Goal: Task Accomplishment & Management: Complete application form

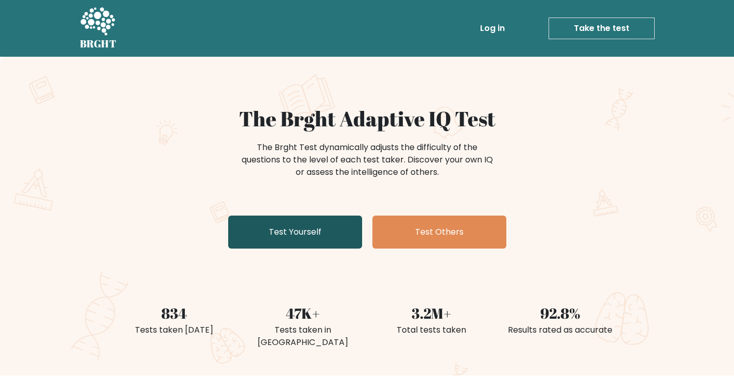
click at [330, 238] on link "Test Yourself" at bounding box center [295, 231] width 134 height 33
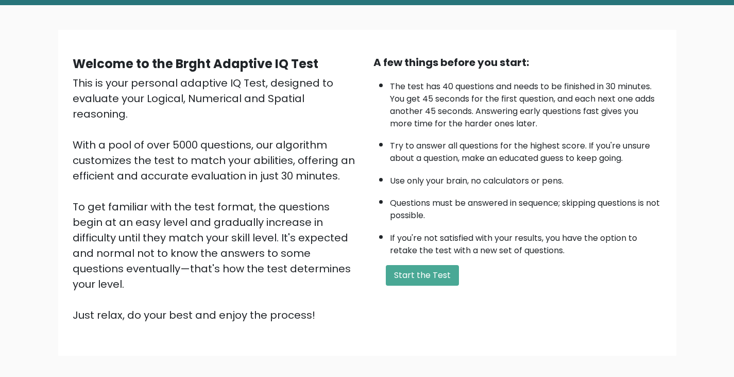
scroll to position [95, 0]
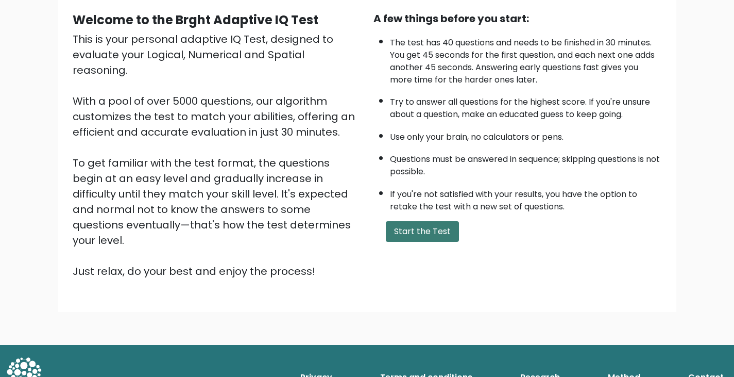
click at [426, 232] on button "Start the Test" at bounding box center [422, 231] width 73 height 21
click at [421, 225] on button "Start the Test" at bounding box center [422, 231] width 73 height 21
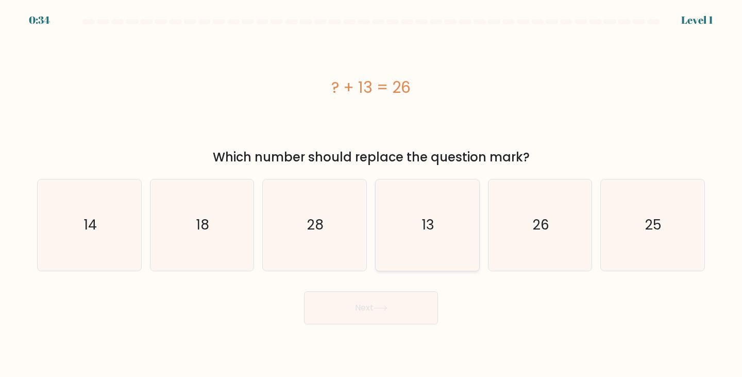
click at [425, 223] on text "13" at bounding box center [428, 224] width 12 height 19
click at [372, 194] on input "d. 13" at bounding box center [371, 191] width 1 height 5
radio input "true"
click at [434, 231] on text "13" at bounding box center [428, 224] width 12 height 19
click at [372, 194] on input "d. 13" at bounding box center [371, 191] width 1 height 5
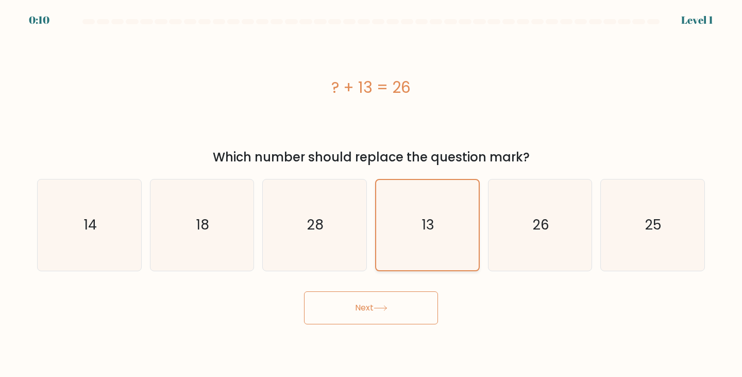
click at [434, 231] on text "13" at bounding box center [428, 224] width 12 height 19
click at [372, 194] on input "d. 13" at bounding box center [371, 191] width 1 height 5
click at [434, 231] on text "13" at bounding box center [428, 224] width 12 height 19
click at [372, 194] on input "d. 13" at bounding box center [371, 191] width 1 height 5
click at [691, 20] on div at bounding box center [371, 23] width 680 height 9
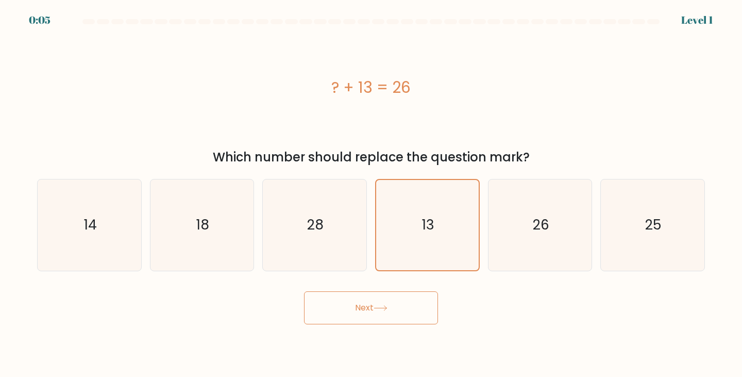
drag, startPoint x: 691, startPoint y: 320, endPoint x: 665, endPoint y: 306, distance: 30.0
click at [692, 321] on div "Next" at bounding box center [371, 303] width 680 height 41
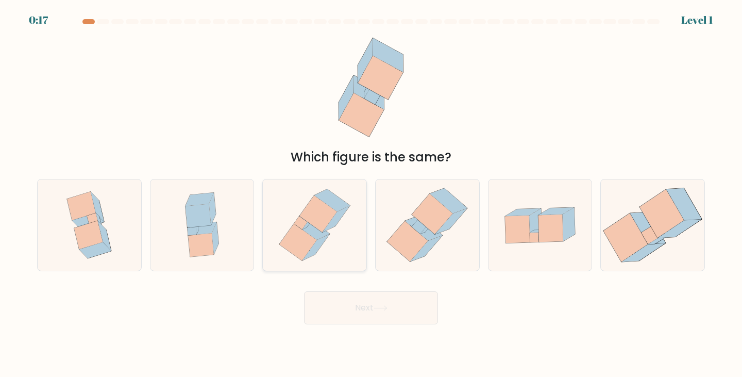
click at [298, 230] on icon at bounding box center [298, 242] width 38 height 37
click at [371, 194] on input "c." at bounding box center [371, 191] width 1 height 5
radio input "true"
click at [335, 216] on icon at bounding box center [336, 219] width 27 height 26
click at [371, 194] on input "c." at bounding box center [371, 191] width 1 height 5
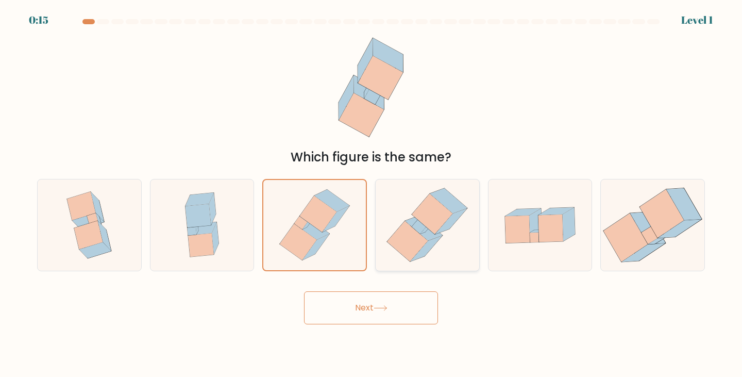
click at [443, 222] on icon at bounding box center [432, 214] width 41 height 40
click at [372, 194] on input "d." at bounding box center [371, 191] width 1 height 5
radio input "true"
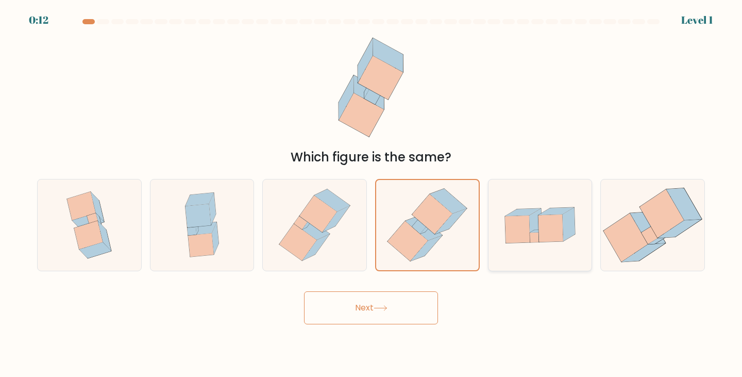
click at [542, 231] on icon at bounding box center [551, 227] width 25 height 27
click at [372, 194] on input "e." at bounding box center [371, 191] width 1 height 5
radio input "true"
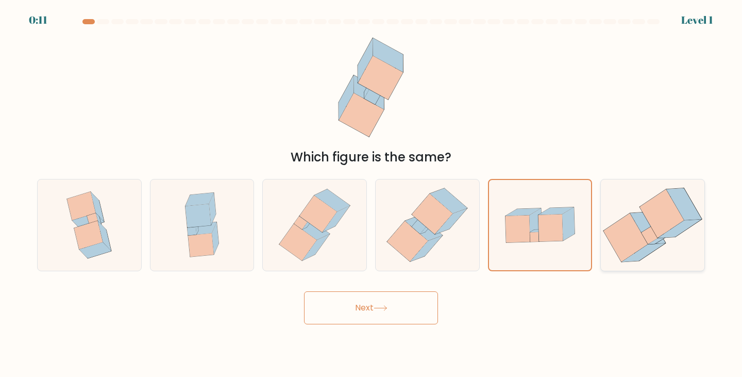
click at [669, 233] on icon at bounding box center [679, 229] width 43 height 19
click at [372, 194] on input "f." at bounding box center [371, 191] width 1 height 5
radio input "true"
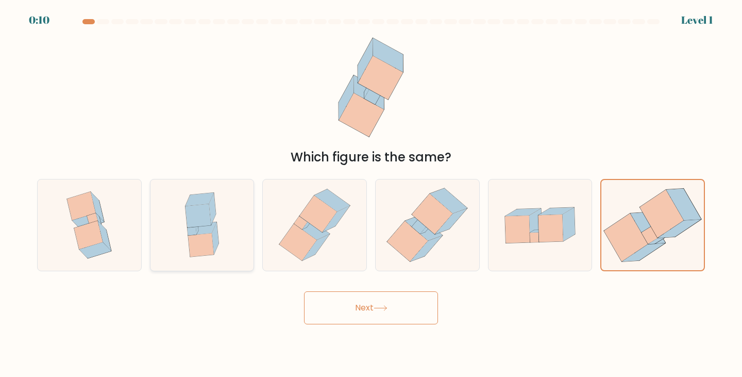
click at [187, 214] on icon at bounding box center [199, 216] width 26 height 24
click at [371, 194] on input "b." at bounding box center [371, 191] width 1 height 5
radio input "true"
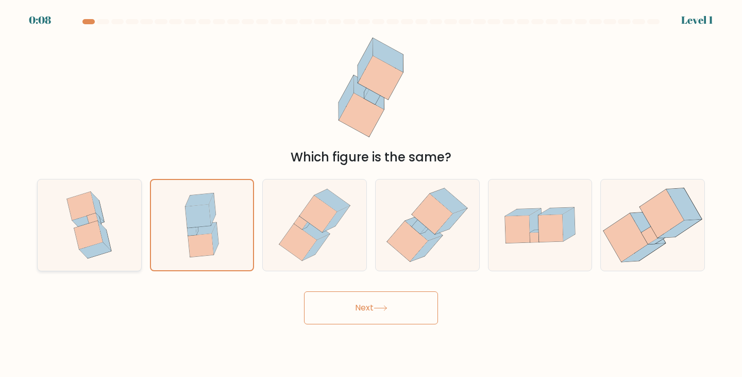
click at [99, 232] on icon at bounding box center [88, 235] width 28 height 28
click at [371, 194] on input "a." at bounding box center [371, 191] width 1 height 5
radio input "true"
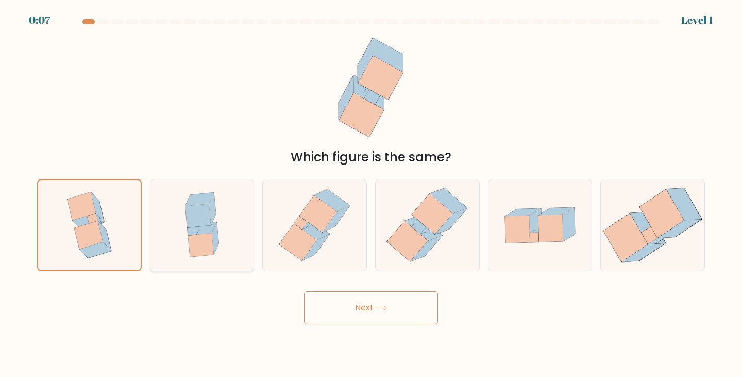
click at [198, 236] on icon at bounding box center [201, 245] width 26 height 24
click at [371, 194] on input "b." at bounding box center [371, 191] width 1 height 5
radio input "true"
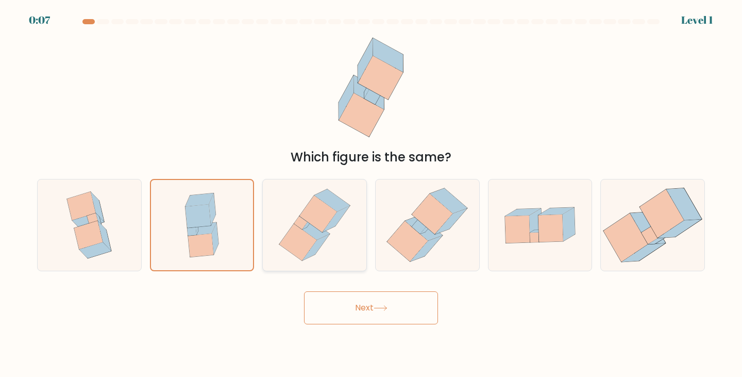
click at [318, 234] on icon at bounding box center [312, 228] width 36 height 22
click at [371, 194] on input "c." at bounding box center [371, 191] width 1 height 5
radio input "true"
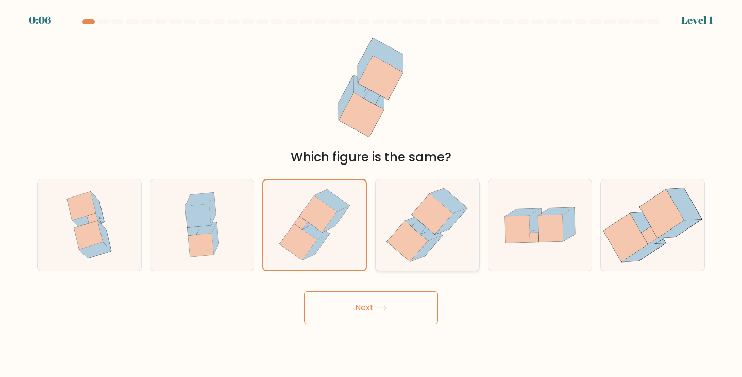
click at [461, 244] on icon at bounding box center [427, 224] width 89 height 91
click at [372, 194] on input "d." at bounding box center [371, 191] width 1 height 5
radio input "true"
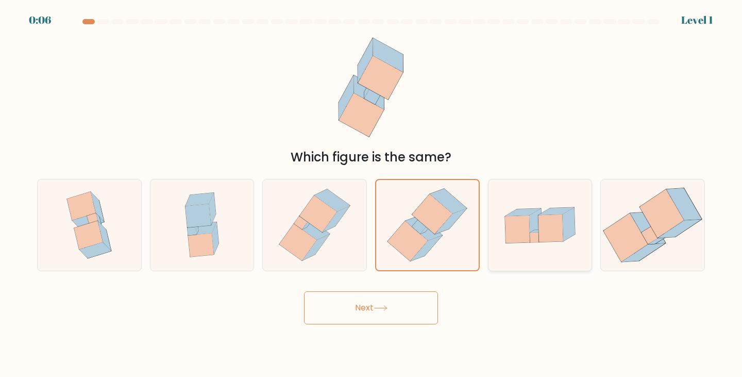
click at [582, 246] on icon at bounding box center [541, 225] width 104 height 71
click at [372, 194] on input "e." at bounding box center [371, 191] width 1 height 5
radio input "true"
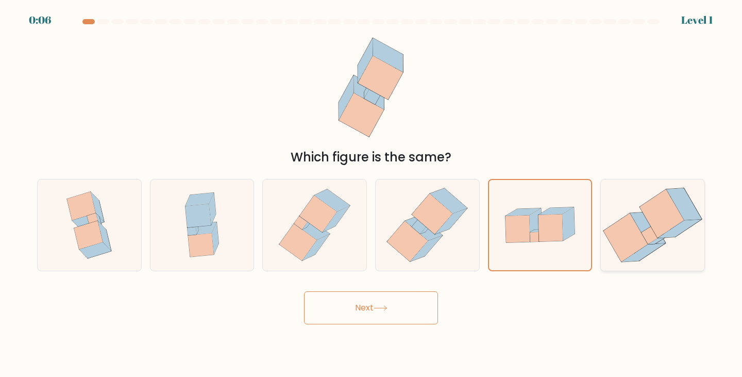
click at [663, 250] on icon at bounding box center [652, 224] width 100 height 91
click at [372, 194] on input "f." at bounding box center [371, 191] width 1 height 5
radio input "true"
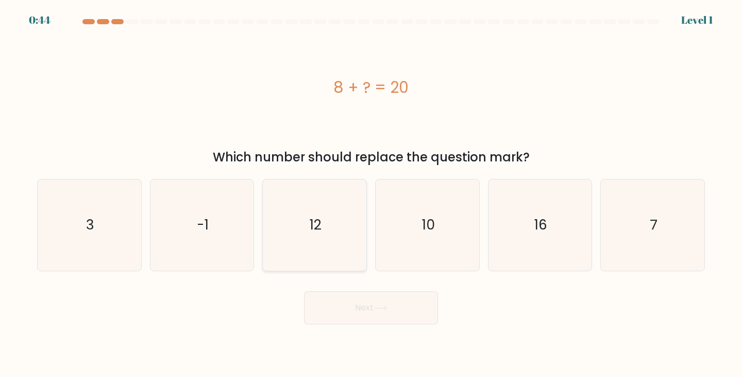
click at [330, 225] on icon "12" at bounding box center [314, 224] width 91 height 91
click at [371, 194] on input "c. 12" at bounding box center [371, 191] width 1 height 5
radio input "true"
click at [228, 234] on icon "-1" at bounding box center [202, 224] width 91 height 91
click at [371, 194] on input "b. -1" at bounding box center [371, 191] width 1 height 5
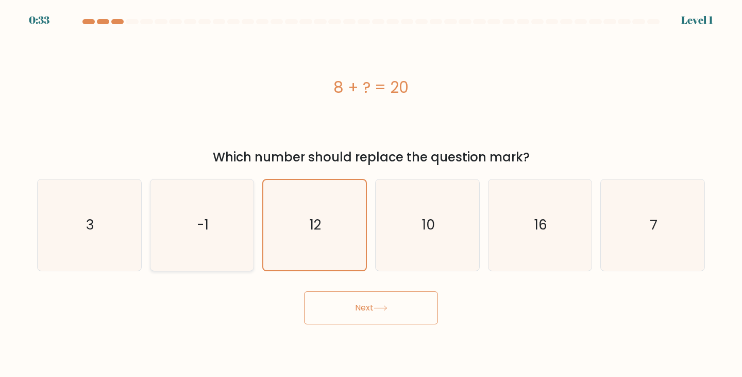
radio input "true"
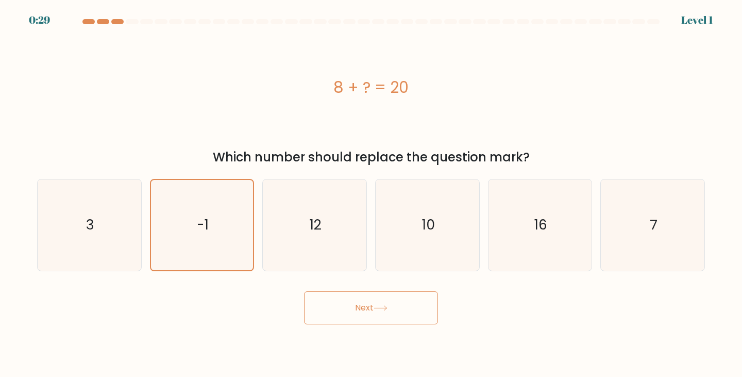
click at [365, 313] on button "Next" at bounding box center [371, 307] width 134 height 33
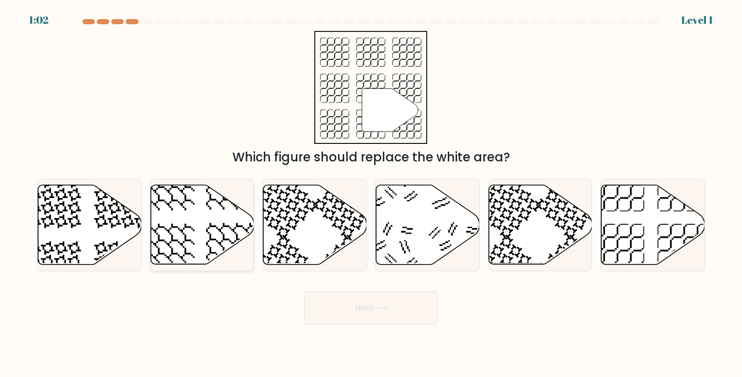
click at [192, 209] on icon at bounding box center [202, 224] width 104 height 79
click at [371, 194] on input "b." at bounding box center [371, 191] width 1 height 5
radio input "true"
click at [364, 300] on button "Next" at bounding box center [371, 307] width 134 height 33
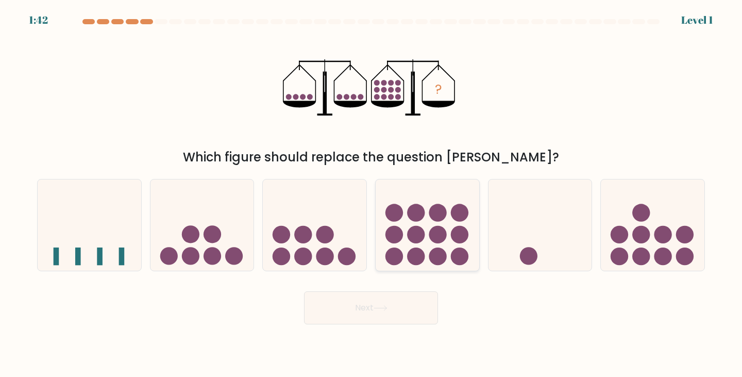
click at [412, 212] on circle at bounding box center [416, 213] width 18 height 18
click at [372, 194] on input "d." at bounding box center [371, 191] width 1 height 5
radio input "true"
click at [372, 308] on button "Next" at bounding box center [371, 307] width 134 height 33
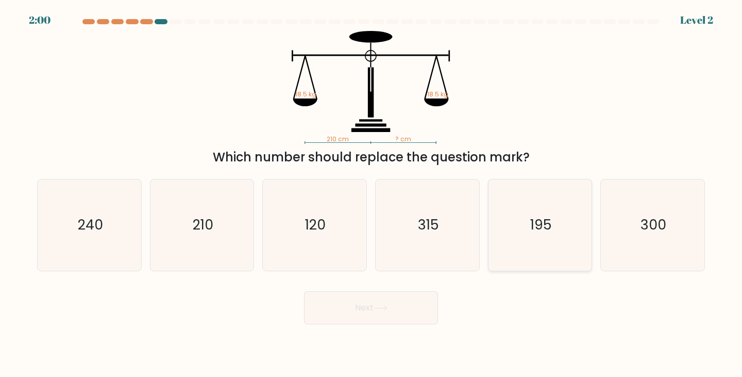
click at [539, 241] on icon "195" at bounding box center [540, 224] width 91 height 91
click at [372, 194] on input "e. 195" at bounding box center [371, 191] width 1 height 5
radio input "true"
click at [364, 314] on button "Next" at bounding box center [371, 307] width 134 height 33
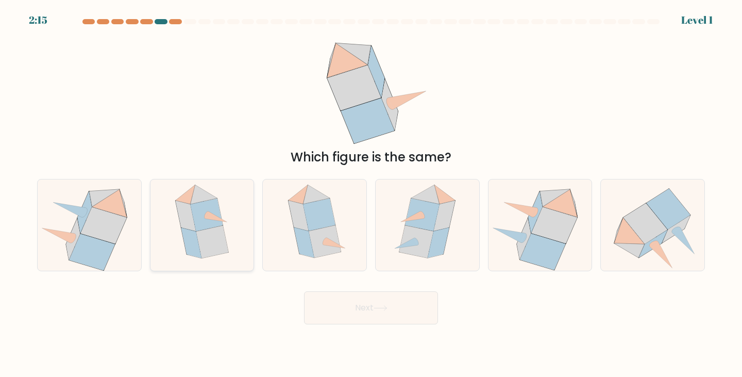
click at [211, 239] on icon at bounding box center [212, 241] width 32 height 32
click at [371, 194] on input "b." at bounding box center [371, 191] width 1 height 5
radio input "true"
click at [350, 312] on button "Next" at bounding box center [371, 307] width 134 height 33
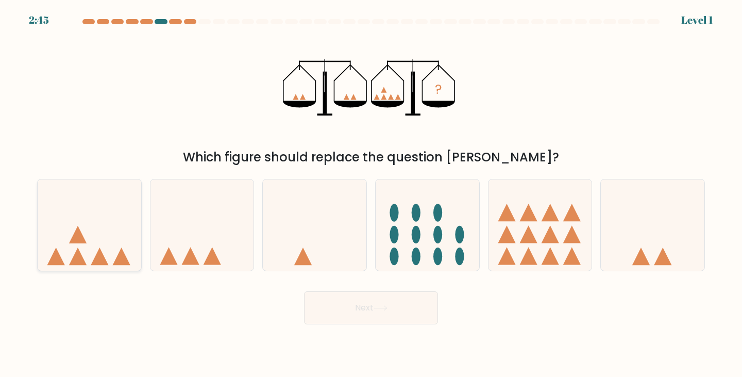
click at [100, 246] on icon at bounding box center [90, 225] width 104 height 86
click at [371, 194] on input "a." at bounding box center [371, 191] width 1 height 5
radio input "true"
click at [359, 305] on button "Next" at bounding box center [371, 307] width 134 height 33
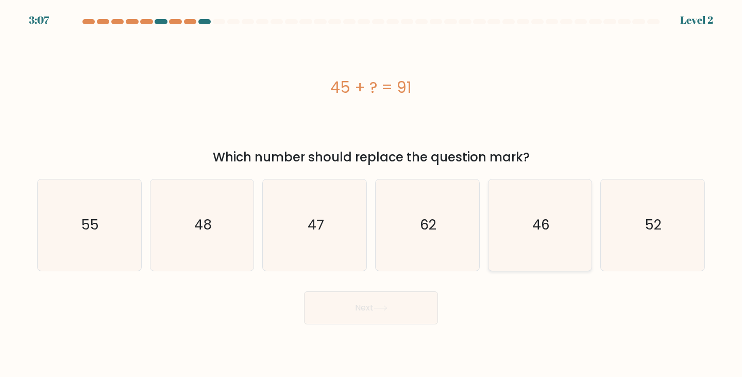
click at [554, 225] on icon "46" at bounding box center [540, 224] width 91 height 91
click at [372, 194] on input "e. 46" at bounding box center [371, 191] width 1 height 5
radio input "true"
click at [361, 312] on button "Next" at bounding box center [371, 307] width 134 height 33
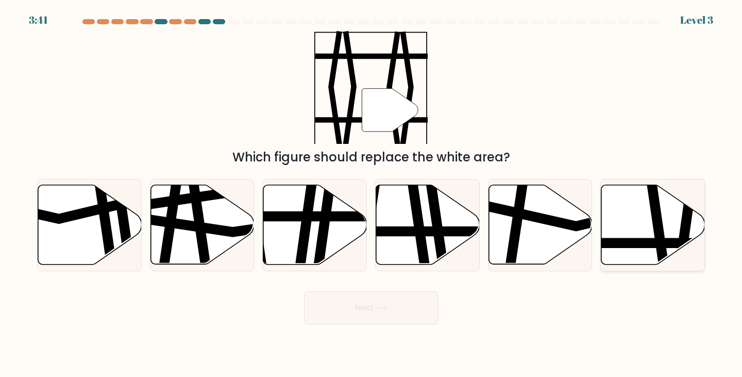
click at [660, 229] on icon at bounding box center [659, 184] width 15 height 209
click at [372, 194] on input "f." at bounding box center [371, 191] width 1 height 5
radio input "true"
click at [380, 315] on button "Next" at bounding box center [371, 307] width 134 height 33
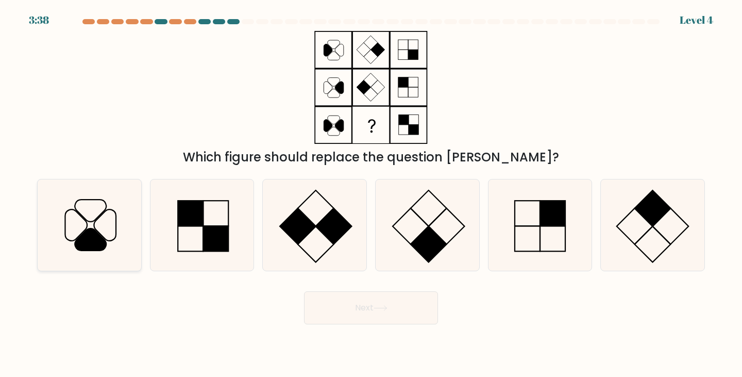
click at [109, 226] on icon at bounding box center [89, 224] width 91 height 91
click at [371, 194] on input "a." at bounding box center [371, 191] width 1 height 5
radio input "true"
click at [391, 314] on button "Next" at bounding box center [371, 307] width 134 height 33
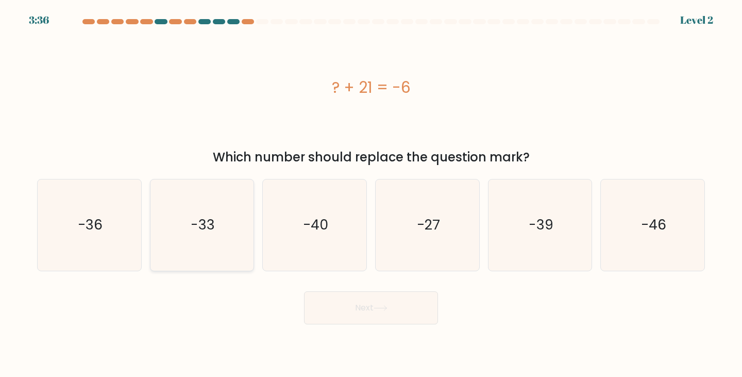
click at [210, 227] on text "-33" at bounding box center [203, 224] width 24 height 19
click at [371, 194] on input "b. -33" at bounding box center [371, 191] width 1 height 5
radio input "true"
click at [375, 314] on button "Next" at bounding box center [371, 307] width 134 height 33
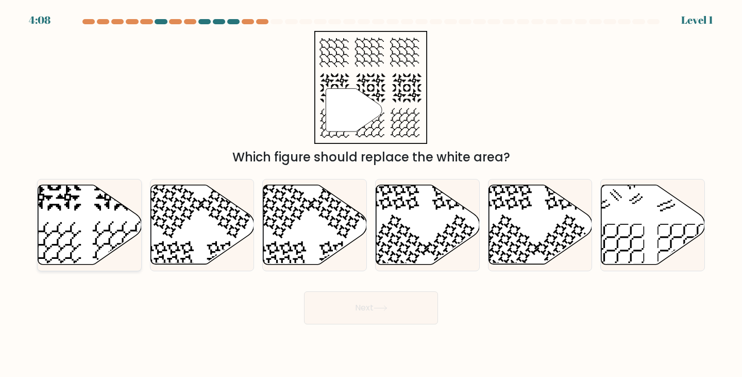
click at [94, 230] on icon at bounding box center [120, 248] width 54 height 54
click at [371, 194] on input "a." at bounding box center [371, 191] width 1 height 5
radio input "true"
click at [405, 305] on button "Next" at bounding box center [371, 307] width 134 height 33
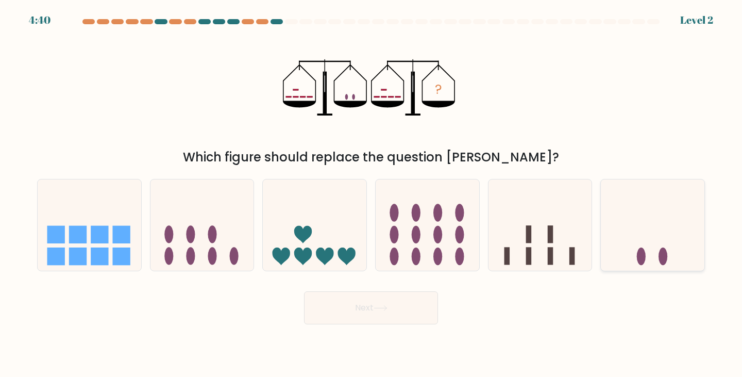
click at [644, 251] on ellipse at bounding box center [641, 256] width 9 height 18
click at [372, 194] on input "f." at bounding box center [371, 191] width 1 height 5
radio input "true"
click at [358, 305] on button "Next" at bounding box center [371, 307] width 134 height 33
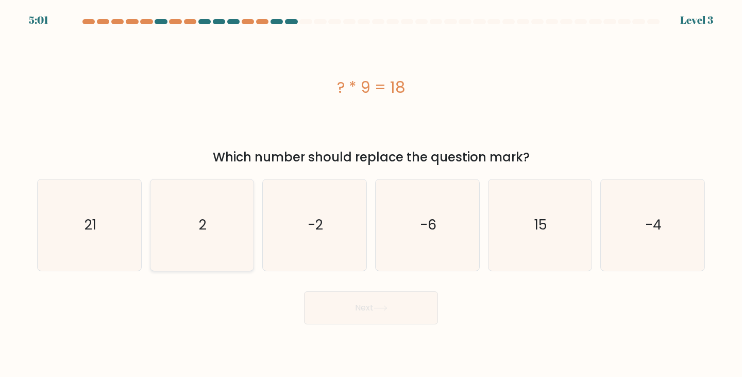
click at [211, 238] on icon "2" at bounding box center [202, 224] width 91 height 91
click at [371, 194] on input "b. 2" at bounding box center [371, 191] width 1 height 5
radio input "true"
click at [421, 302] on button "Next" at bounding box center [371, 307] width 134 height 33
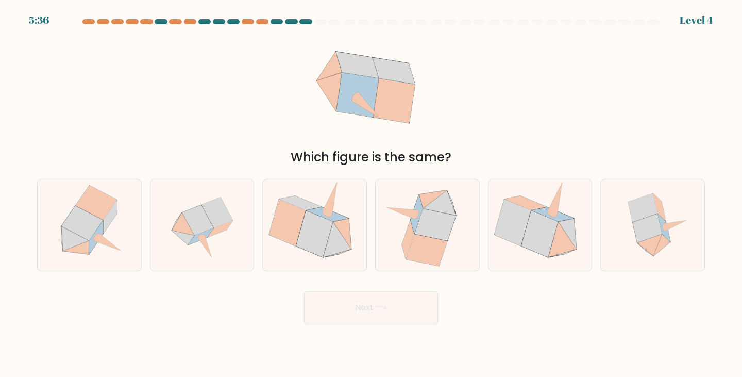
drag, startPoint x: 689, startPoint y: 15, endPoint x: 717, endPoint y: 17, distance: 28.4
click at [727, 15] on div "5:36 Level 4" at bounding box center [371, 14] width 742 height 28
click at [652, 226] on icon at bounding box center [647, 228] width 29 height 29
click at [372, 194] on input "f." at bounding box center [371, 191] width 1 height 5
radio input "true"
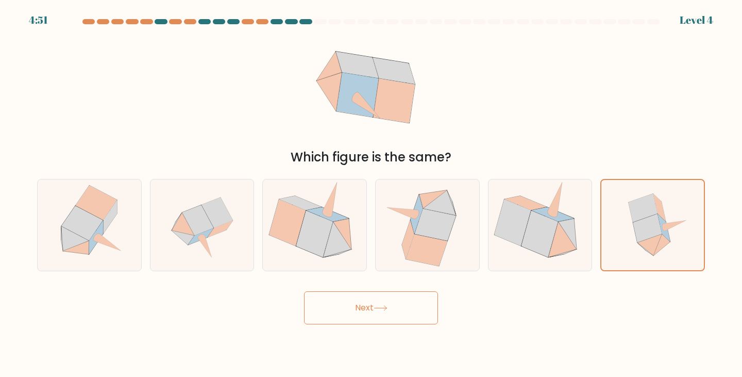
click at [399, 308] on button "Next" at bounding box center [371, 307] width 134 height 33
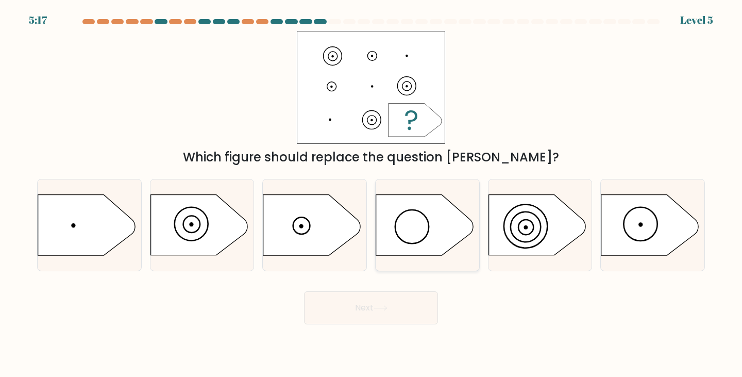
click at [419, 224] on icon at bounding box center [424, 225] width 97 height 60
click at [372, 194] on input "d." at bounding box center [371, 191] width 1 height 5
radio input "true"
click at [310, 220] on icon at bounding box center [311, 225] width 97 height 60
click at [371, 194] on input "c." at bounding box center [371, 191] width 1 height 5
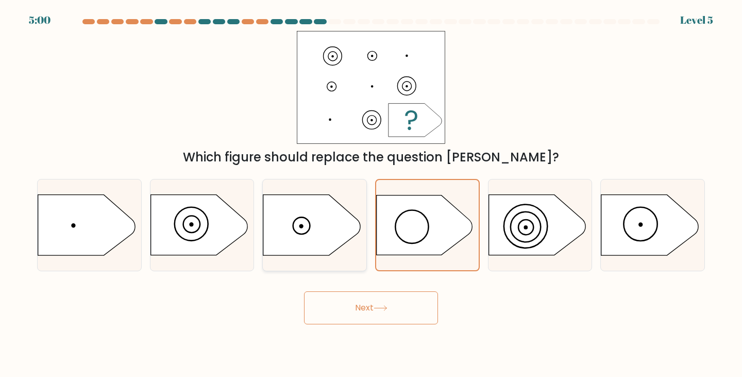
radio input "true"
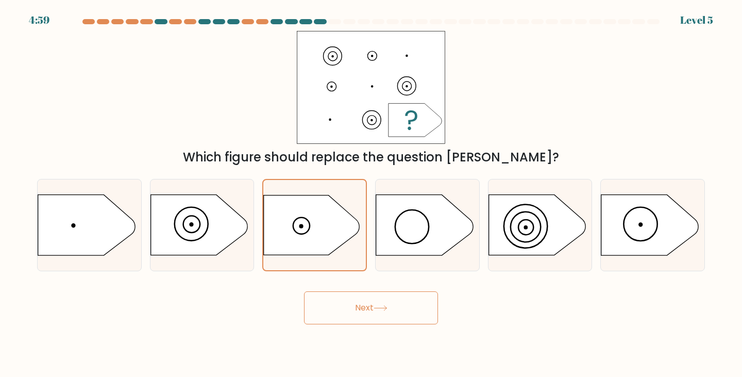
click at [386, 309] on icon at bounding box center [381, 308] width 14 height 6
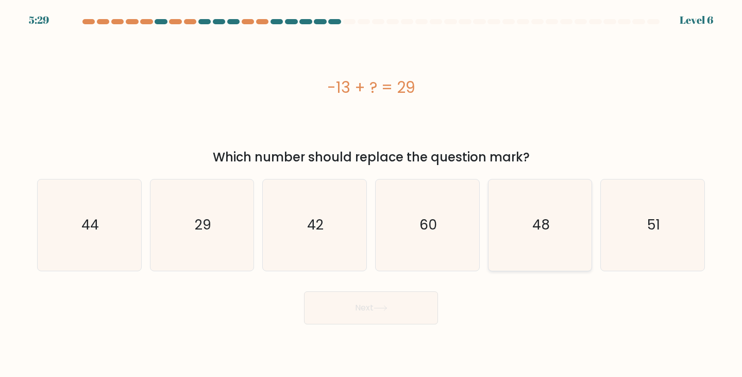
click at [527, 222] on icon "48" at bounding box center [540, 224] width 91 height 91
click at [372, 194] on input "e. 48" at bounding box center [371, 191] width 1 height 5
radio input "true"
click at [358, 313] on button "Next" at bounding box center [371, 307] width 134 height 33
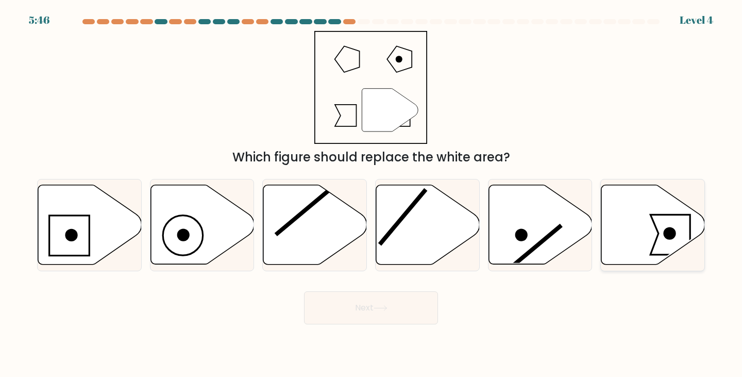
click at [651, 232] on icon at bounding box center [653, 224] width 104 height 79
click at [372, 194] on input "f." at bounding box center [371, 191] width 1 height 5
radio input "true"
click at [346, 303] on button "Next" at bounding box center [371, 307] width 134 height 33
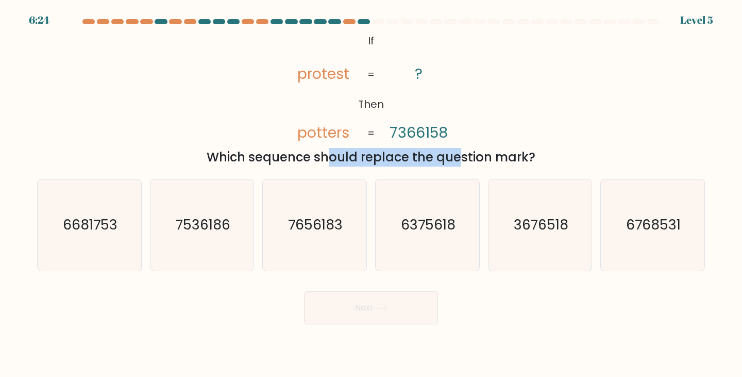
drag, startPoint x: 233, startPoint y: 160, endPoint x: 368, endPoint y: 160, distance: 134.5
click at [368, 160] on div "Which sequence should replace the question mark?" at bounding box center [370, 157] width 655 height 19
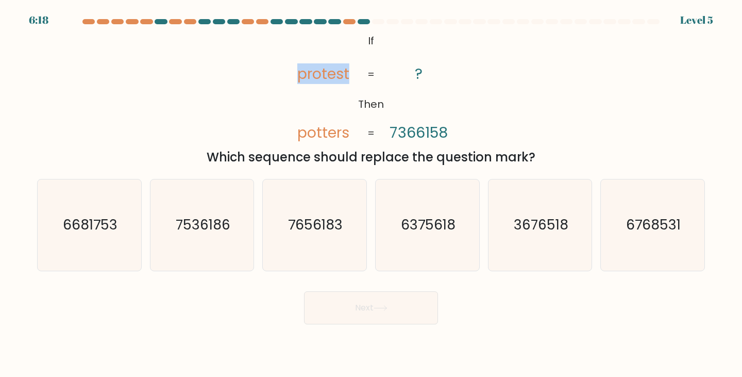
drag, startPoint x: 295, startPoint y: 74, endPoint x: 358, endPoint y: 71, distance: 62.4
click at [358, 71] on icon "@import url('https://fonts.googleapis.com/css?family=Abril+Fatface:400,100,100i…" at bounding box center [370, 87] width 183 height 113
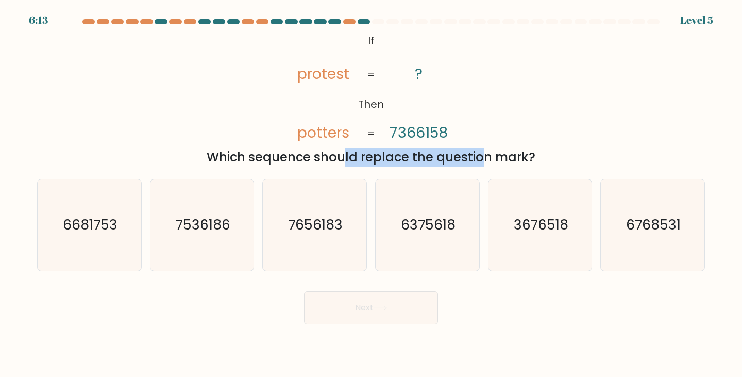
drag, startPoint x: 254, startPoint y: 149, endPoint x: 392, endPoint y: 148, distance: 138.6
click at [392, 148] on div "Which sequence should replace the question mark?" at bounding box center [370, 157] width 655 height 19
click at [332, 131] on tspan "potters" at bounding box center [323, 132] width 52 height 21
click at [212, 228] on text "7536186" at bounding box center [203, 224] width 55 height 19
click at [371, 194] on input "b. 7536186" at bounding box center [371, 191] width 1 height 5
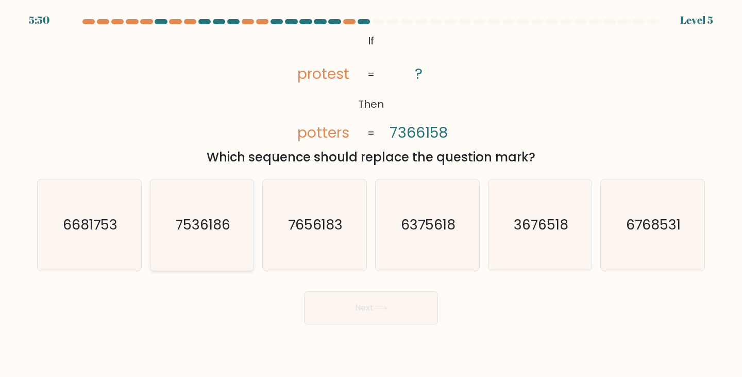
radio input "true"
click at [370, 312] on button "Next" at bounding box center [371, 307] width 134 height 33
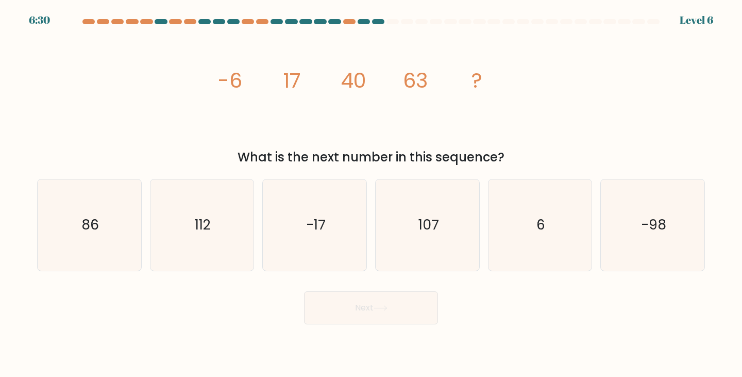
drag, startPoint x: 276, startPoint y: 158, endPoint x: 441, endPoint y: 157, distance: 164.9
click at [441, 157] on div "What is the next number in this sequence?" at bounding box center [370, 157] width 655 height 19
click at [442, 157] on div "What is the next number in this sequence?" at bounding box center [370, 157] width 655 height 19
drag, startPoint x: 80, startPoint y: 233, endPoint x: 85, endPoint y: 234, distance: 5.2
click at [81, 233] on icon "86" at bounding box center [89, 224] width 91 height 91
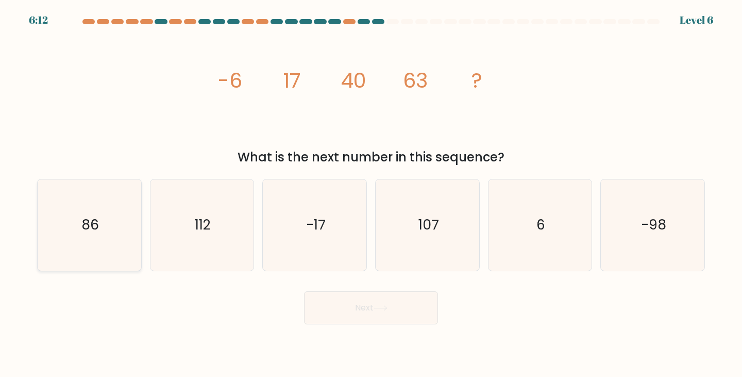
click at [371, 194] on input "a. 86" at bounding box center [371, 191] width 1 height 5
radio input "true"
click at [346, 307] on button "Next" at bounding box center [371, 307] width 134 height 33
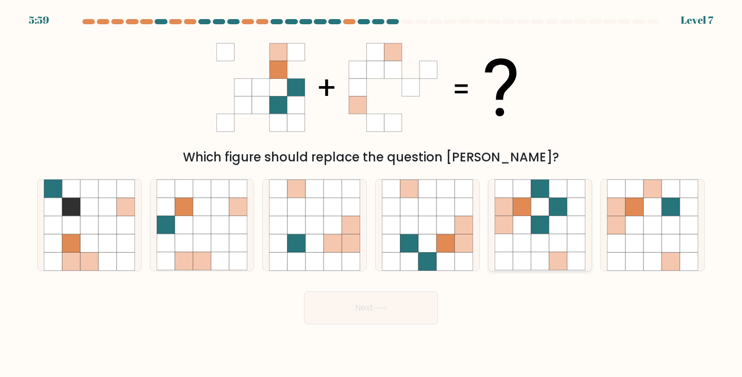
click at [544, 201] on icon at bounding box center [540, 207] width 18 height 18
click at [372, 194] on input "e." at bounding box center [371, 191] width 1 height 5
radio input "true"
click at [334, 310] on button "Next" at bounding box center [371, 307] width 134 height 33
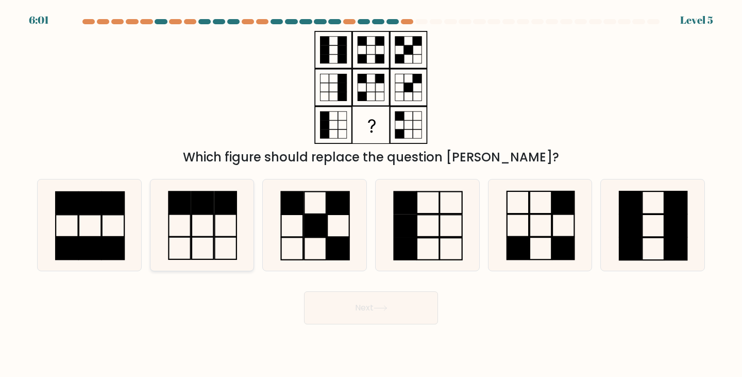
click at [202, 225] on icon at bounding box center [202, 224] width 91 height 91
click at [371, 194] on input "b." at bounding box center [371, 191] width 1 height 5
radio input "true"
click at [378, 307] on icon at bounding box center [381, 308] width 14 height 6
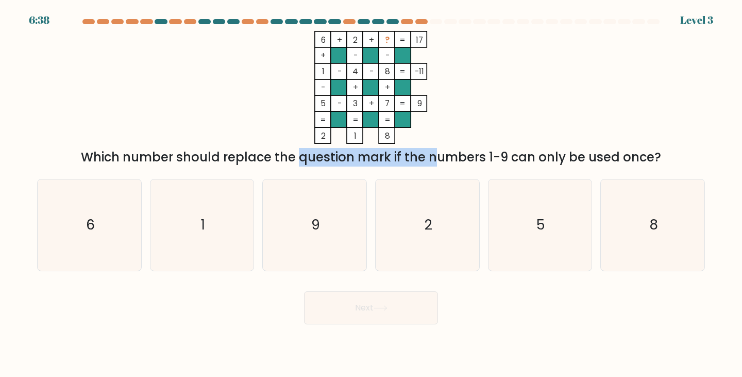
drag, startPoint x: 213, startPoint y: 158, endPoint x: 352, endPoint y: 160, distance: 139.2
click at [352, 160] on div "Which number should replace the question mark if the numbers 1-9 can only be us…" at bounding box center [370, 157] width 655 height 19
click at [315, 213] on icon "9" at bounding box center [314, 224] width 91 height 91
click at [371, 194] on input "c. 9" at bounding box center [371, 191] width 1 height 5
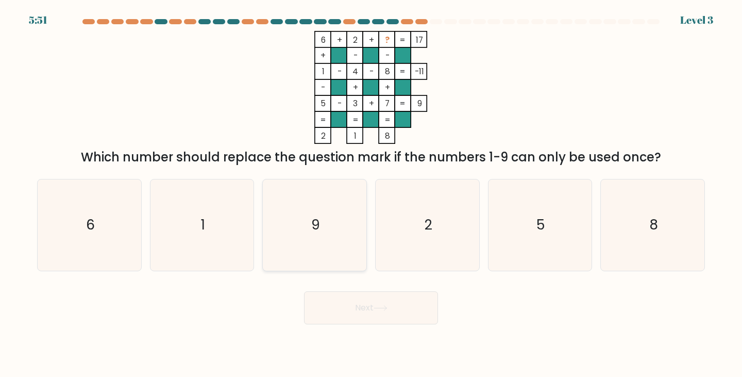
radio input "true"
click at [386, 308] on icon at bounding box center [380, 308] width 12 height 5
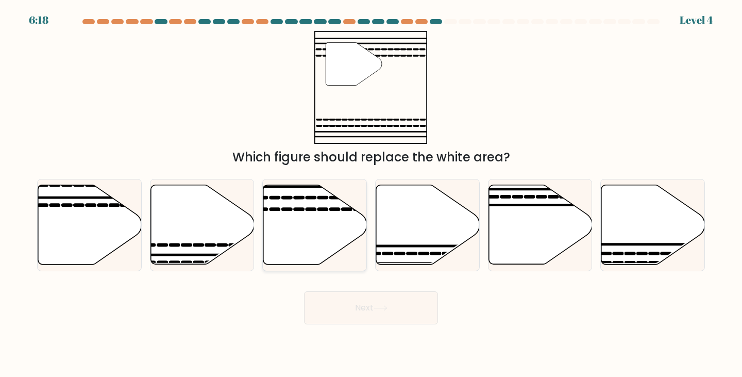
click at [325, 224] on icon at bounding box center [315, 224] width 104 height 79
click at [371, 194] on input "c." at bounding box center [371, 191] width 1 height 5
radio input "true"
click at [395, 299] on button "Next" at bounding box center [371, 307] width 134 height 33
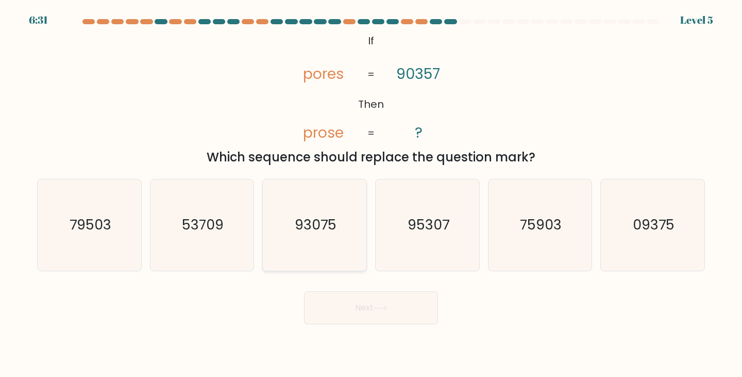
click at [306, 236] on icon "93075" at bounding box center [314, 224] width 91 height 91
click at [371, 194] on input "c. 93075" at bounding box center [371, 191] width 1 height 5
radio input "true"
click at [412, 306] on button "Next" at bounding box center [371, 307] width 134 height 33
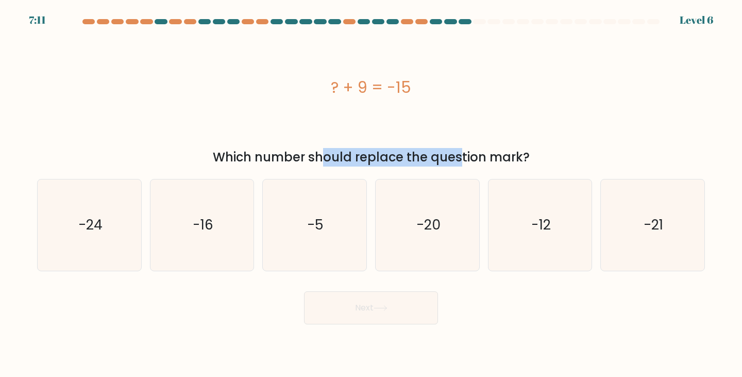
drag, startPoint x: 228, startPoint y: 151, endPoint x: 366, endPoint y: 159, distance: 138.4
click at [366, 159] on div "Which number should replace the question mark?" at bounding box center [370, 157] width 655 height 19
click at [109, 232] on icon "-24" at bounding box center [89, 224] width 91 height 91
click at [371, 194] on input "a. -24" at bounding box center [371, 191] width 1 height 5
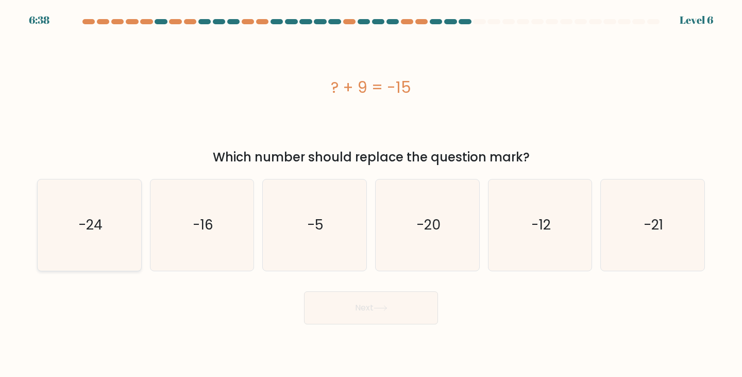
radio input "true"
click at [382, 302] on button "Next" at bounding box center [371, 307] width 134 height 33
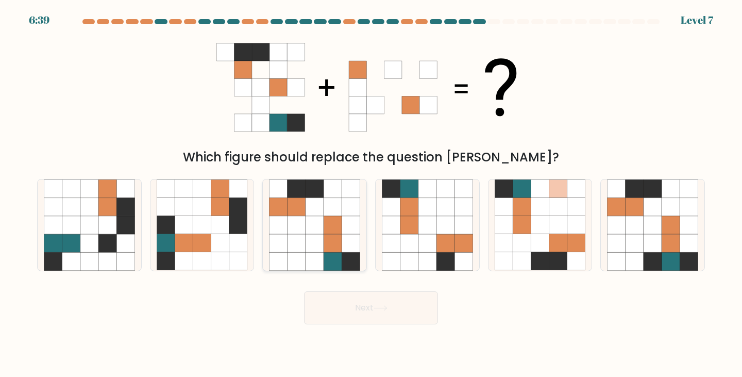
click at [325, 229] on icon at bounding box center [333, 225] width 18 height 18
click at [371, 194] on input "c." at bounding box center [371, 191] width 1 height 5
radio input "true"
click at [391, 311] on button "Next" at bounding box center [371, 307] width 134 height 33
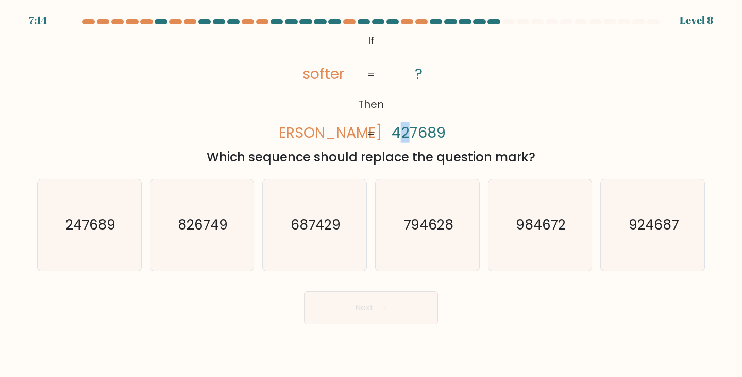
click at [405, 137] on tspan "427689" at bounding box center [419, 132] width 54 height 21
click at [411, 133] on tspan "427689" at bounding box center [419, 132] width 54 height 21
click at [647, 231] on text "924687" at bounding box center [654, 224] width 50 height 19
click at [372, 194] on input "f. 924687" at bounding box center [371, 191] width 1 height 5
radio input "true"
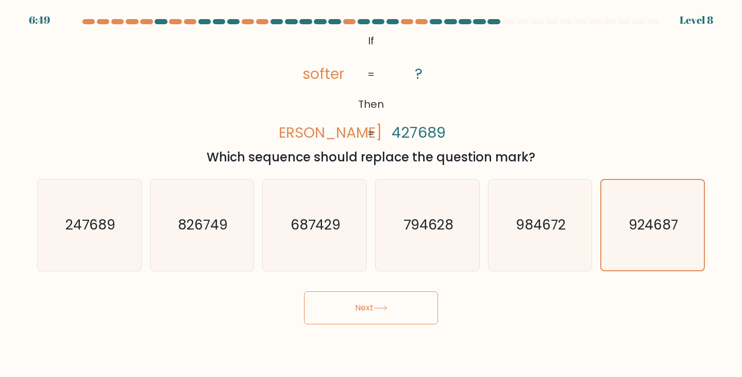
click at [371, 308] on button "Next" at bounding box center [371, 307] width 134 height 33
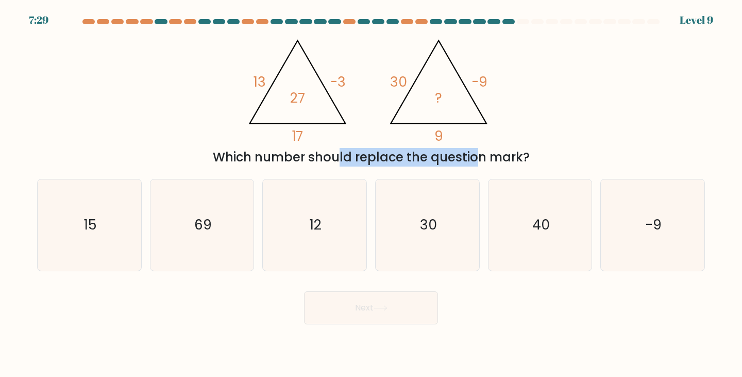
drag, startPoint x: 239, startPoint y: 154, endPoint x: 386, endPoint y: 157, distance: 147.9
click at [386, 157] on div "Which number should replace the question mark?" at bounding box center [370, 157] width 655 height 19
click at [191, 229] on icon "69" at bounding box center [202, 224] width 91 height 91
click at [371, 194] on input "b. 69" at bounding box center [371, 191] width 1 height 5
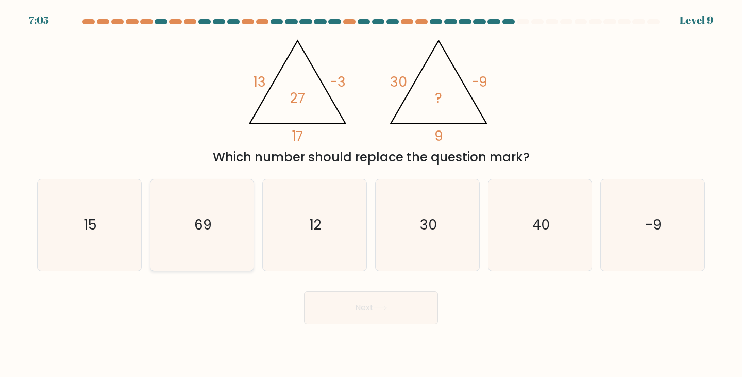
radio input "true"
click at [361, 309] on button "Next" at bounding box center [371, 307] width 134 height 33
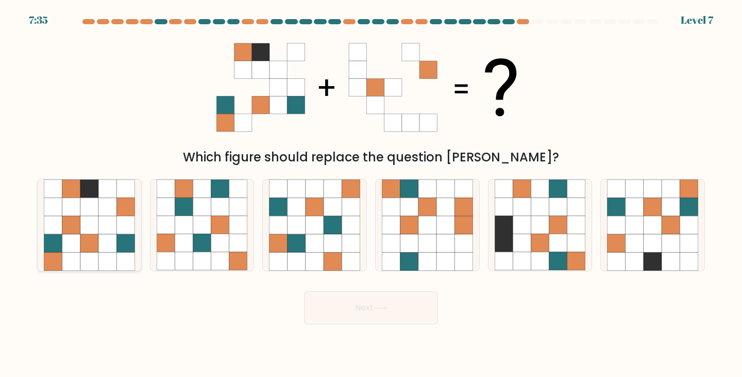
click at [80, 230] on icon at bounding box center [89, 225] width 18 height 18
click at [371, 194] on input "a." at bounding box center [371, 191] width 1 height 5
radio input "true"
click at [376, 315] on button "Next" at bounding box center [371, 307] width 134 height 33
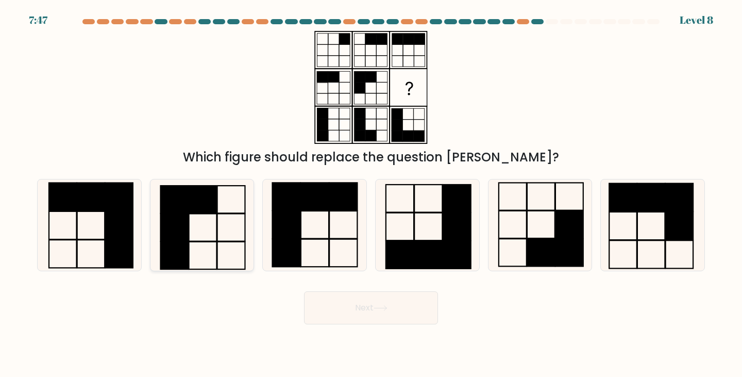
click at [223, 239] on icon at bounding box center [202, 224] width 91 height 91
click at [371, 194] on input "b." at bounding box center [371, 191] width 1 height 5
radio input "true"
click at [378, 314] on button "Next" at bounding box center [371, 307] width 134 height 33
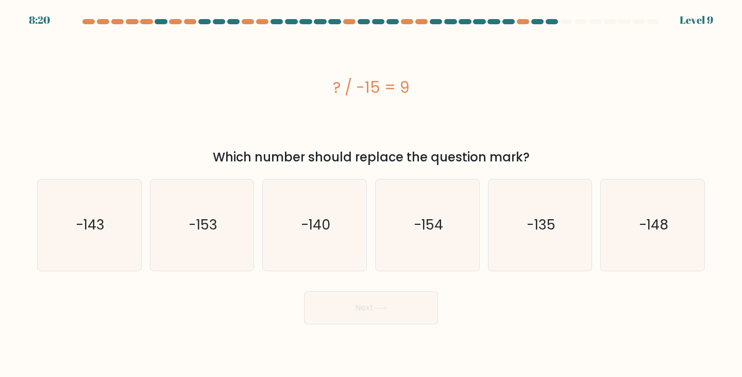
drag, startPoint x: 329, startPoint y: 89, endPoint x: 353, endPoint y: 90, distance: 23.7
click at [353, 90] on div "? / -15 = 9" at bounding box center [371, 87] width 668 height 23
drag, startPoint x: 356, startPoint y: 78, endPoint x: 345, endPoint y: 80, distance: 10.5
click at [345, 80] on div "? / -15 = 9" at bounding box center [371, 87] width 668 height 23
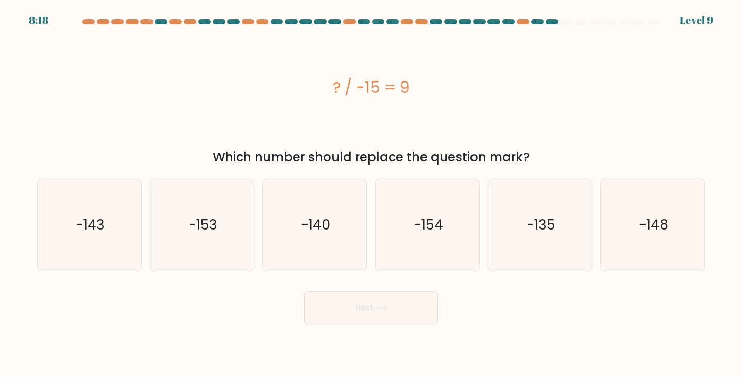
click at [359, 83] on div "? / -15 = 9" at bounding box center [371, 87] width 668 height 23
click at [546, 230] on text "-135" at bounding box center [541, 224] width 29 height 19
click at [372, 194] on input "e. -135" at bounding box center [371, 191] width 1 height 5
radio input "true"
click at [405, 308] on button "Next" at bounding box center [371, 307] width 134 height 33
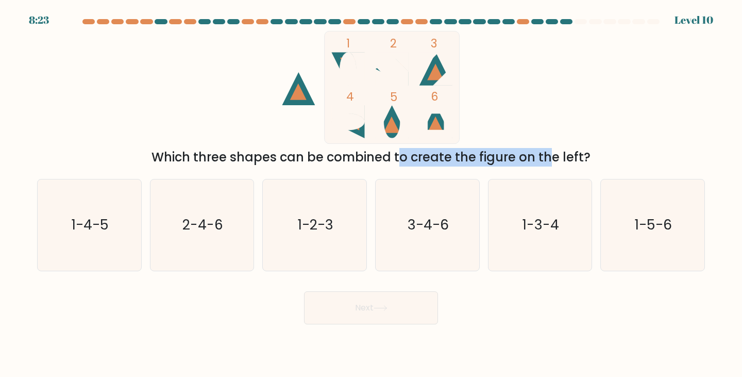
drag, startPoint x: 302, startPoint y: 156, endPoint x: 464, endPoint y: 150, distance: 161.4
click at [464, 150] on div "Which three shapes can be combined to create the figure on the left?" at bounding box center [370, 157] width 655 height 19
click at [110, 217] on icon "1-4-5" at bounding box center [89, 224] width 91 height 91
click at [371, 194] on input "a. 1-4-5" at bounding box center [371, 191] width 1 height 5
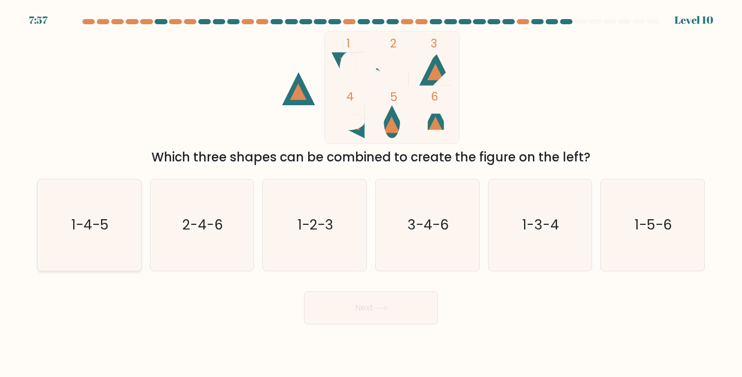
radio input "true"
click at [423, 315] on button "Next" at bounding box center [371, 307] width 134 height 33
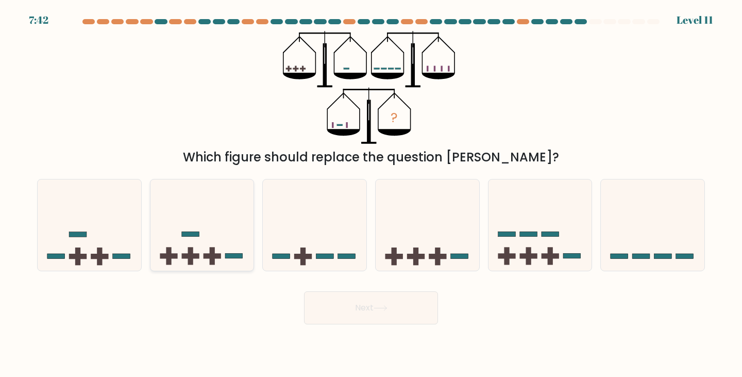
click at [192, 256] on rect at bounding box center [190, 256] width 18 height 5
click at [371, 194] on input "b." at bounding box center [371, 191] width 1 height 5
radio input "true"
click at [353, 314] on button "Next" at bounding box center [371, 307] width 134 height 33
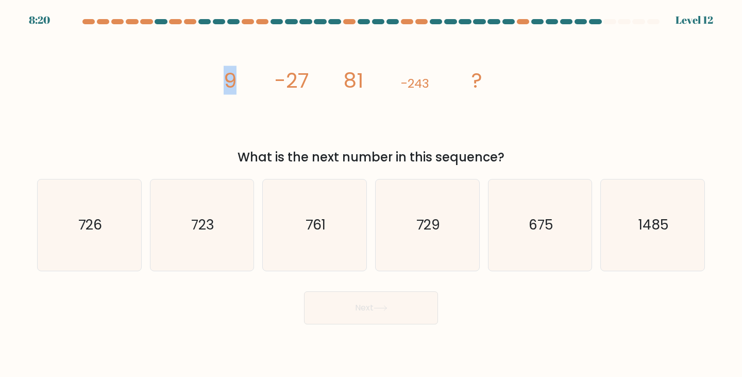
drag, startPoint x: 222, startPoint y: 78, endPoint x: 260, endPoint y: 80, distance: 38.2
click at [255, 79] on icon "image/svg+xml 9 -27 81 -243 ?" at bounding box center [370, 87] width 309 height 113
drag, startPoint x: 310, startPoint y: 82, endPoint x: 332, endPoint y: 84, distance: 22.3
click at [332, 84] on icon "image/svg+xml 9 -27 81 -243 ?" at bounding box center [370, 87] width 309 height 113
click at [339, 86] on icon "image/svg+xml 9 -27 81 -243 ?" at bounding box center [370, 87] width 309 height 113
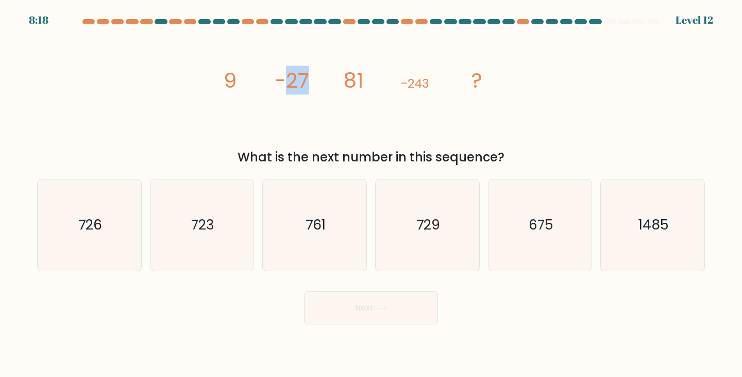
click at [337, 81] on icon "image/svg+xml 9 -27 81 -243 ?" at bounding box center [370, 87] width 309 height 113
drag, startPoint x: 232, startPoint y: 81, endPoint x: 241, endPoint y: 82, distance: 8.3
click at [241, 82] on icon "image/svg+xml 9 -27 81 -243 ?" at bounding box center [370, 87] width 309 height 113
click at [192, 237] on icon "723" at bounding box center [202, 224] width 91 height 91
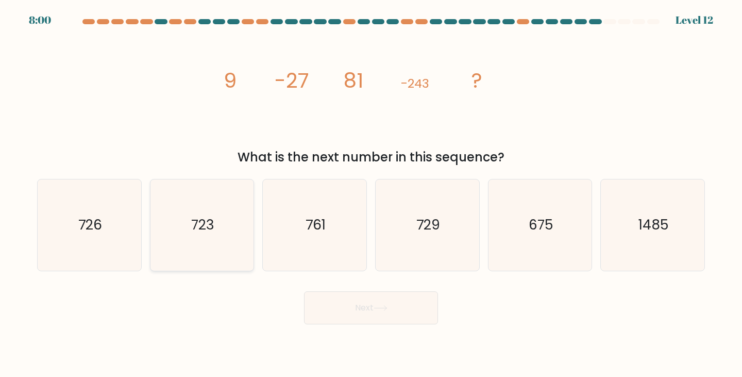
click at [371, 194] on input "b. 723" at bounding box center [371, 191] width 1 height 5
radio input "true"
click at [398, 305] on button "Next" at bounding box center [371, 307] width 134 height 33
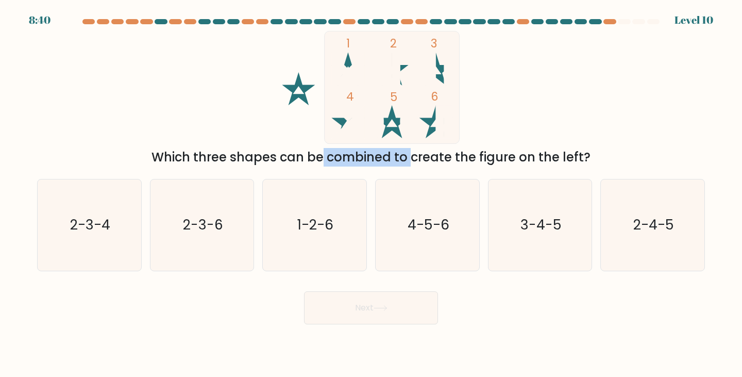
drag, startPoint x: 230, startPoint y: 160, endPoint x: 320, endPoint y: 160, distance: 90.2
click at [320, 160] on div "Which three shapes can be combined to create the figure on the left?" at bounding box center [370, 157] width 655 height 19
click at [201, 231] on text "2-3-6" at bounding box center [203, 224] width 40 height 19
click at [371, 194] on input "b. 2-3-6" at bounding box center [371, 191] width 1 height 5
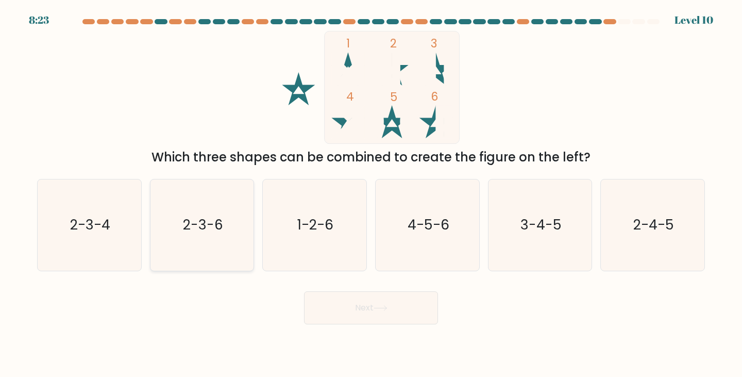
radio input "true"
click at [350, 300] on button "Next" at bounding box center [371, 307] width 134 height 33
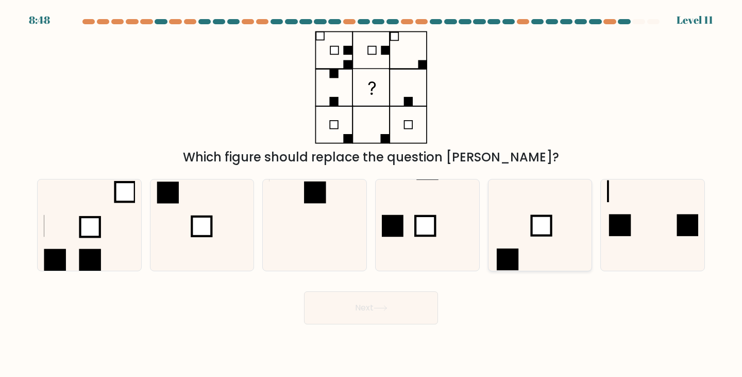
click at [507, 236] on icon at bounding box center [540, 224] width 91 height 91
click at [372, 194] on input "e." at bounding box center [371, 191] width 1 height 5
radio input "true"
click at [213, 230] on icon at bounding box center [202, 224] width 91 height 91
click at [371, 194] on input "b." at bounding box center [371, 191] width 1 height 5
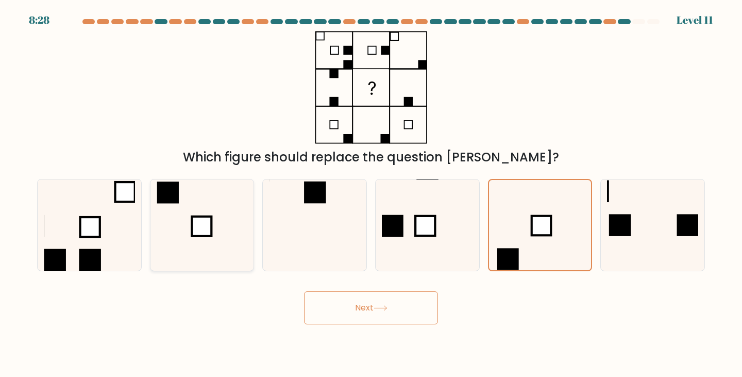
radio input "true"
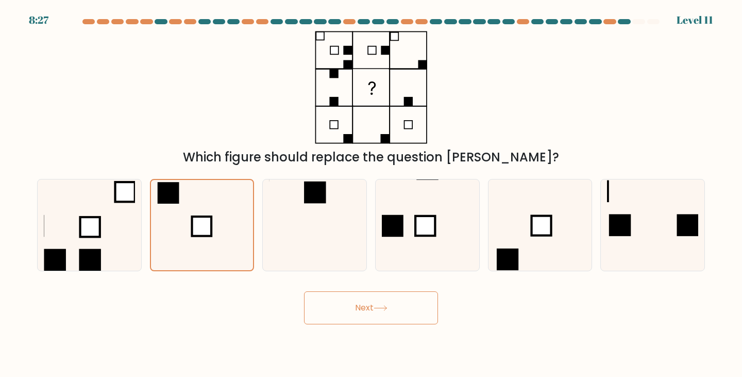
click at [356, 310] on button "Next" at bounding box center [371, 307] width 134 height 33
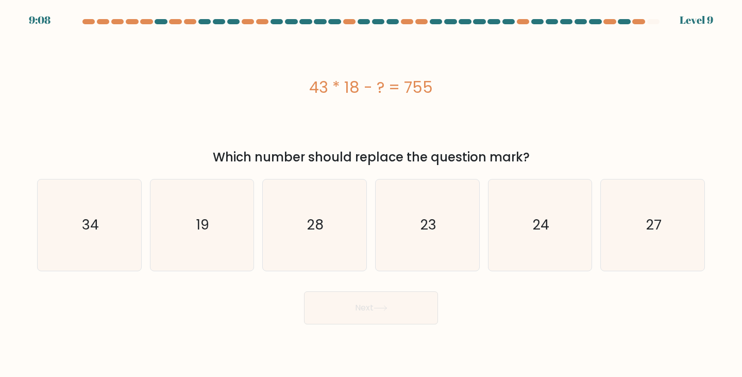
drag, startPoint x: 307, startPoint y: 85, endPoint x: 375, endPoint y: 88, distance: 68.1
click at [375, 88] on div "43 * 18 - ? = 755" at bounding box center [371, 87] width 668 height 23
click at [348, 87] on div "43 * 18 - ? = 755" at bounding box center [371, 87] width 668 height 23
click at [87, 226] on text "34" at bounding box center [90, 224] width 17 height 19
click at [371, 194] on input "a. 34" at bounding box center [371, 191] width 1 height 5
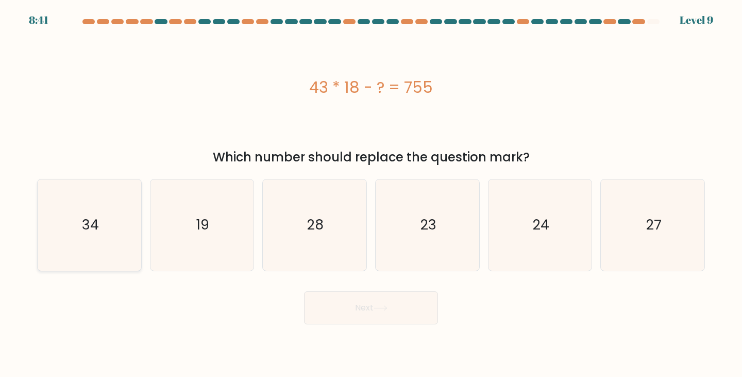
radio input "true"
click at [365, 310] on button "Next" at bounding box center [371, 307] width 134 height 33
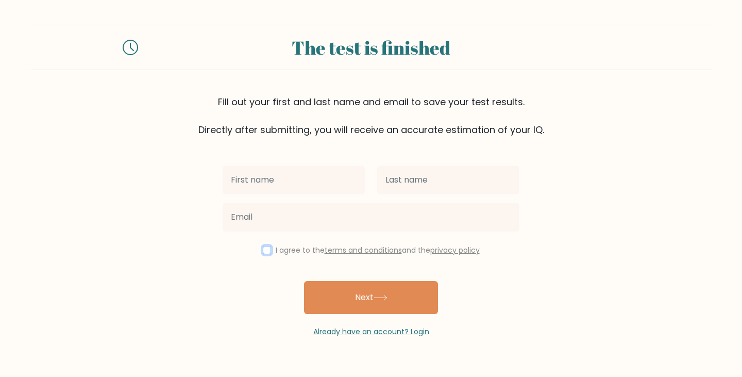
click at [263, 251] on input "checkbox" at bounding box center [267, 250] width 8 height 8
checkbox input "true"
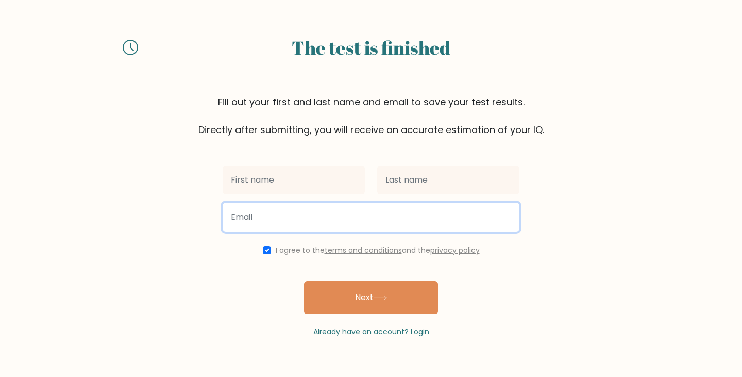
click at [260, 220] on input "email" at bounding box center [371, 217] width 297 height 29
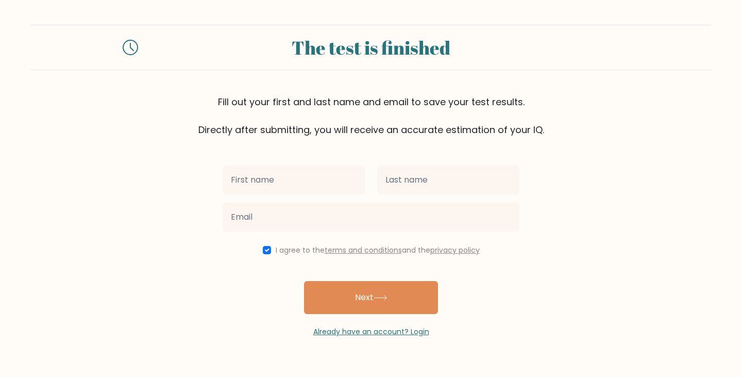
click at [203, 189] on form "The test is finished Fill out your first and last name and email to save your t…" at bounding box center [371, 181] width 742 height 312
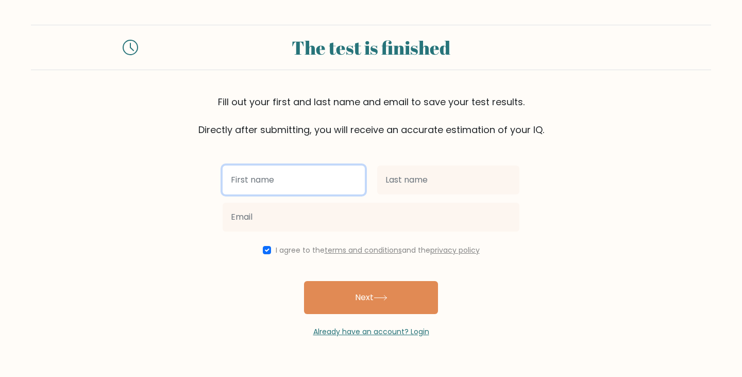
click at [261, 176] on input "text" at bounding box center [294, 179] width 142 height 29
type input "yassine"
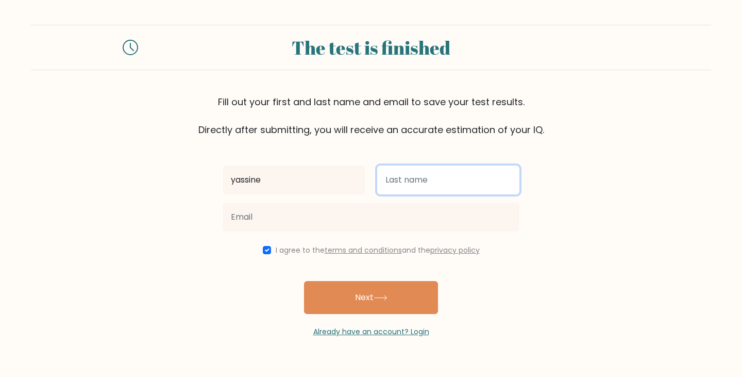
click at [435, 176] on input "text" at bounding box center [448, 179] width 142 height 29
type input "2cool"
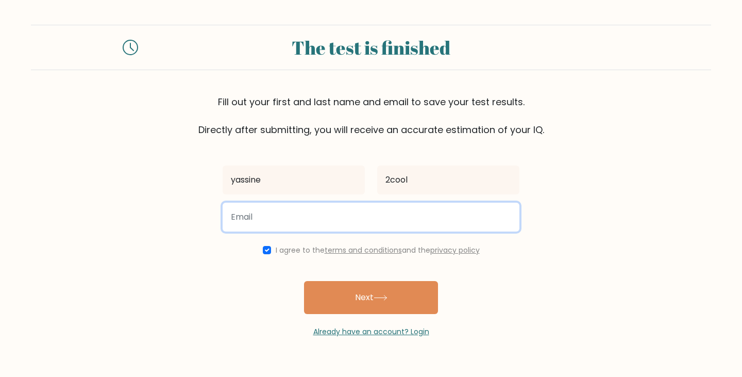
click at [330, 213] on input "email" at bounding box center [371, 217] width 297 height 29
drag, startPoint x: 267, startPoint y: 217, endPoint x: 223, endPoint y: 221, distance: 44.0
click at [223, 221] on input "y3773669@gmail.com" at bounding box center [371, 217] width 297 height 29
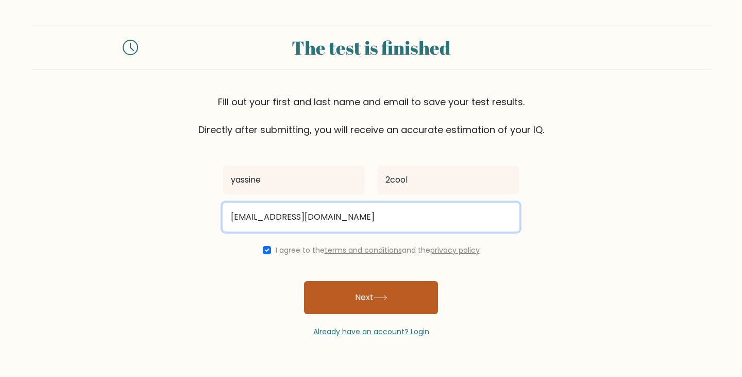
type input "yassinefar20039@gmail.com"
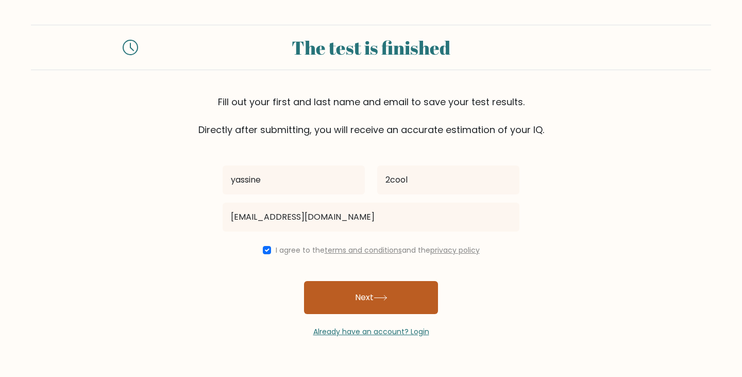
click at [326, 299] on button "Next" at bounding box center [371, 297] width 134 height 33
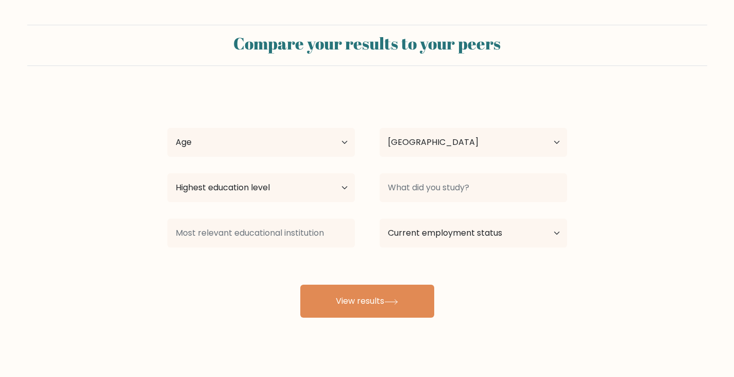
select select "MA"
click at [240, 145] on select "Age Under [DEMOGRAPHIC_DATA] [DEMOGRAPHIC_DATA] [DEMOGRAPHIC_DATA] [DEMOGRAPHIC…" at bounding box center [261, 142] width 188 height 29
select select "18_24"
click at [167, 128] on select "Age Under [DEMOGRAPHIC_DATA] [DEMOGRAPHIC_DATA] [DEMOGRAPHIC_DATA] [DEMOGRAPHIC…" at bounding box center [261, 142] width 188 height 29
click at [244, 193] on select "Highest education level No schooling Primary Lower Secondary Upper Secondary Oc…" at bounding box center [261, 187] width 188 height 29
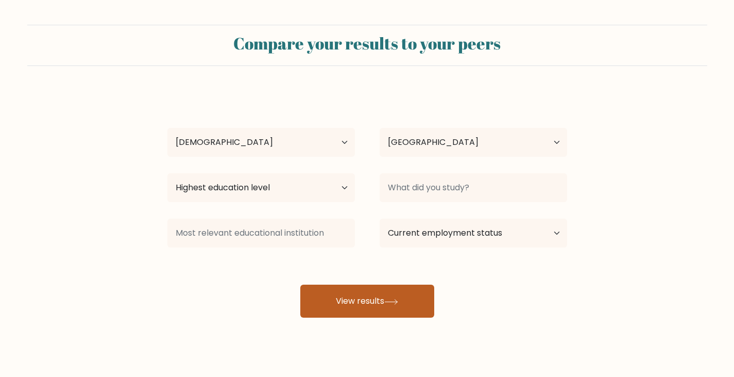
click at [363, 309] on button "View results" at bounding box center [367, 300] width 134 height 33
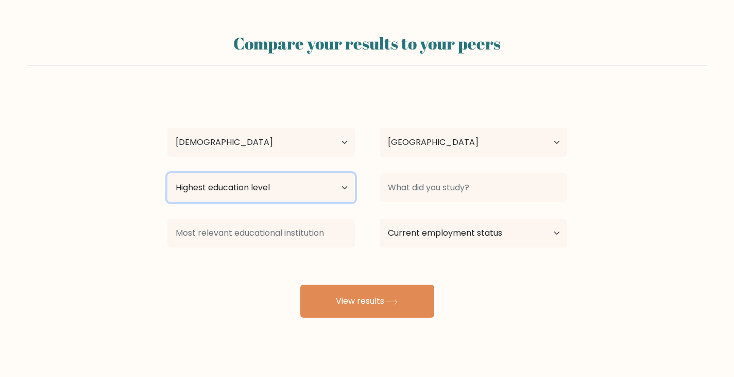
click at [247, 196] on select "Highest education level No schooling Primary Lower Secondary Upper Secondary Oc…" at bounding box center [261, 187] width 188 height 29
select select "bachelors_degree"
click at [167, 173] on select "Highest education level No schooling Primary Lower Secondary Upper Secondary Oc…" at bounding box center [261, 187] width 188 height 29
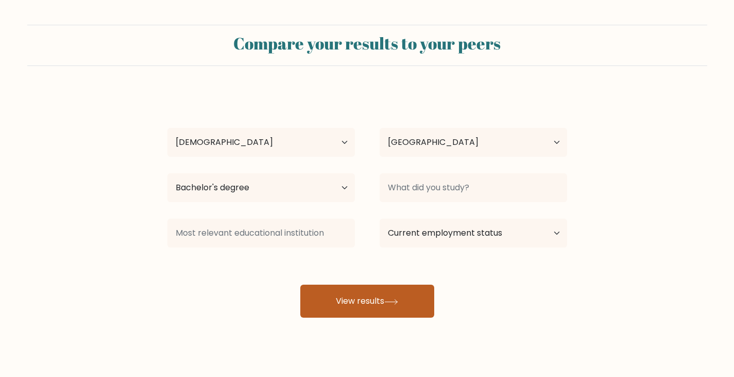
click at [362, 296] on button "View results" at bounding box center [367, 300] width 134 height 33
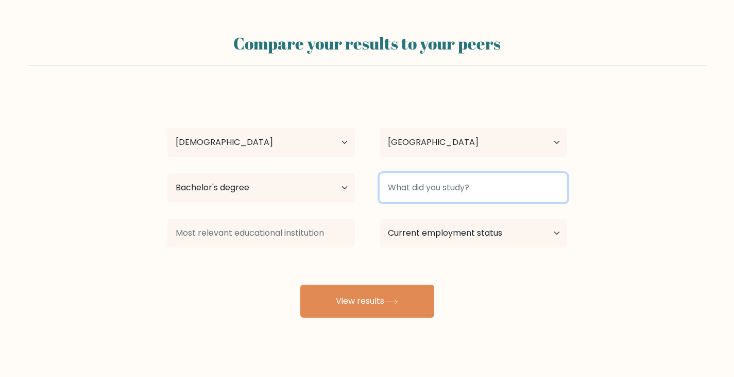
click at [430, 188] on input at bounding box center [474, 187] width 188 height 29
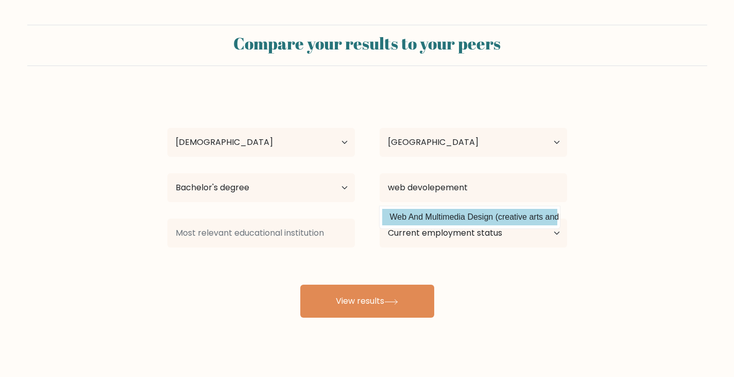
click at [413, 213] on option "Web And Multimedia Design (creative arts and design)" at bounding box center [469, 217] width 175 height 16
type input "Web And Multimedia Design"
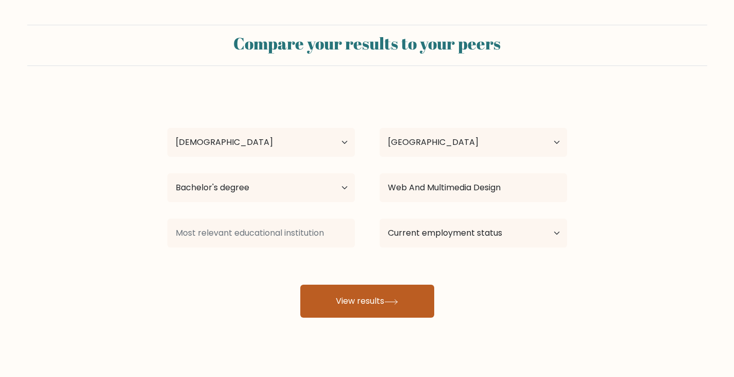
click at [357, 292] on button "View results" at bounding box center [367, 300] width 134 height 33
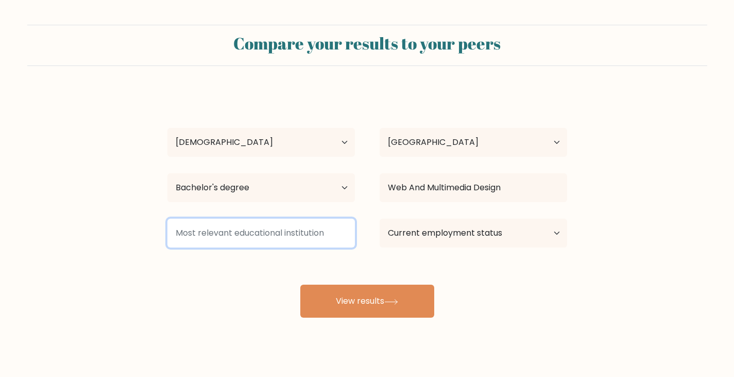
click at [199, 233] on input at bounding box center [261, 232] width 188 height 29
type input "ofppt"
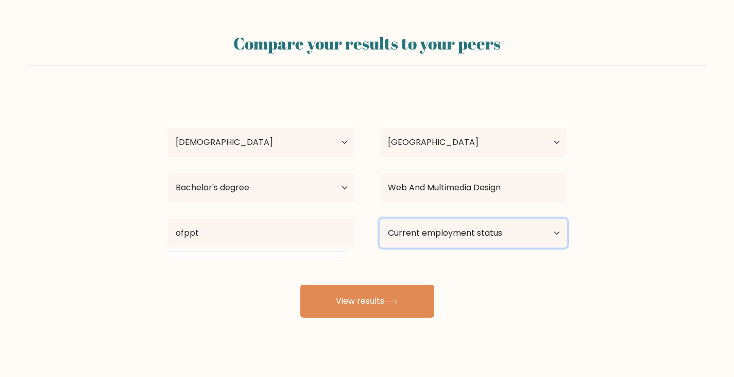
click at [414, 232] on select "Current employment status Employed Student Retired Other / prefer not to answer" at bounding box center [474, 232] width 188 height 29
click at [380, 218] on select "Current employment status Employed Student Retired Other / prefer not to answer" at bounding box center [474, 232] width 188 height 29
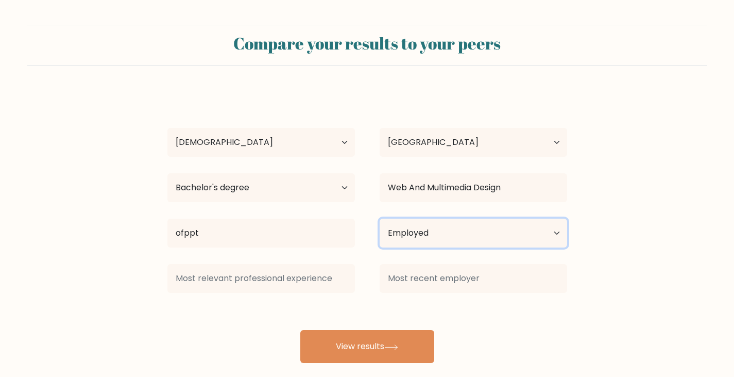
click at [432, 230] on select "Current employment status Employed Student Retired Other / prefer not to answer" at bounding box center [474, 232] width 188 height 29
select select "other"
click at [380, 218] on select "Current employment status Employed Student Retired Other / prefer not to answer" at bounding box center [474, 232] width 188 height 29
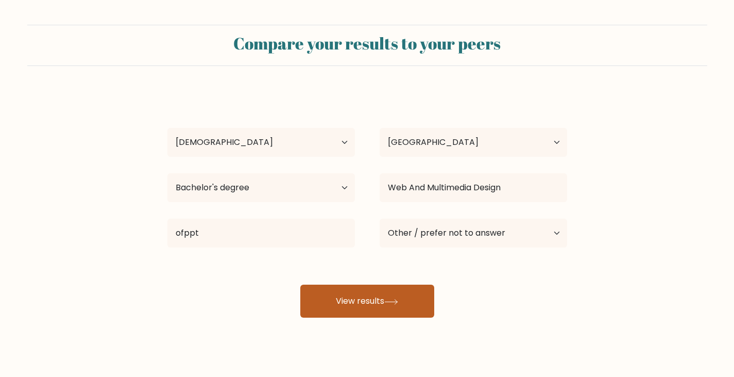
click at [364, 300] on button "View results" at bounding box center [367, 300] width 134 height 33
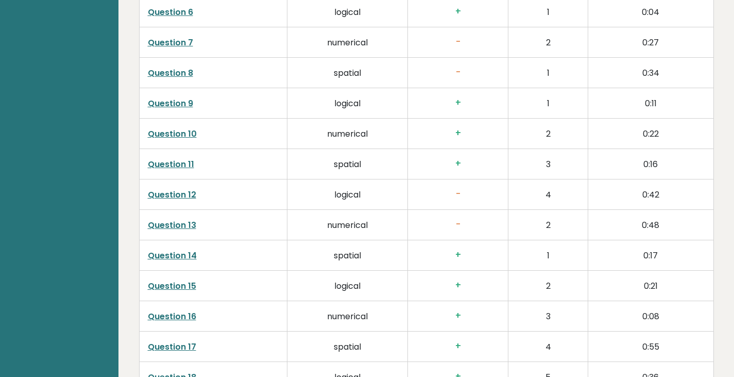
scroll to position [1598, 0]
